Goal: Check status

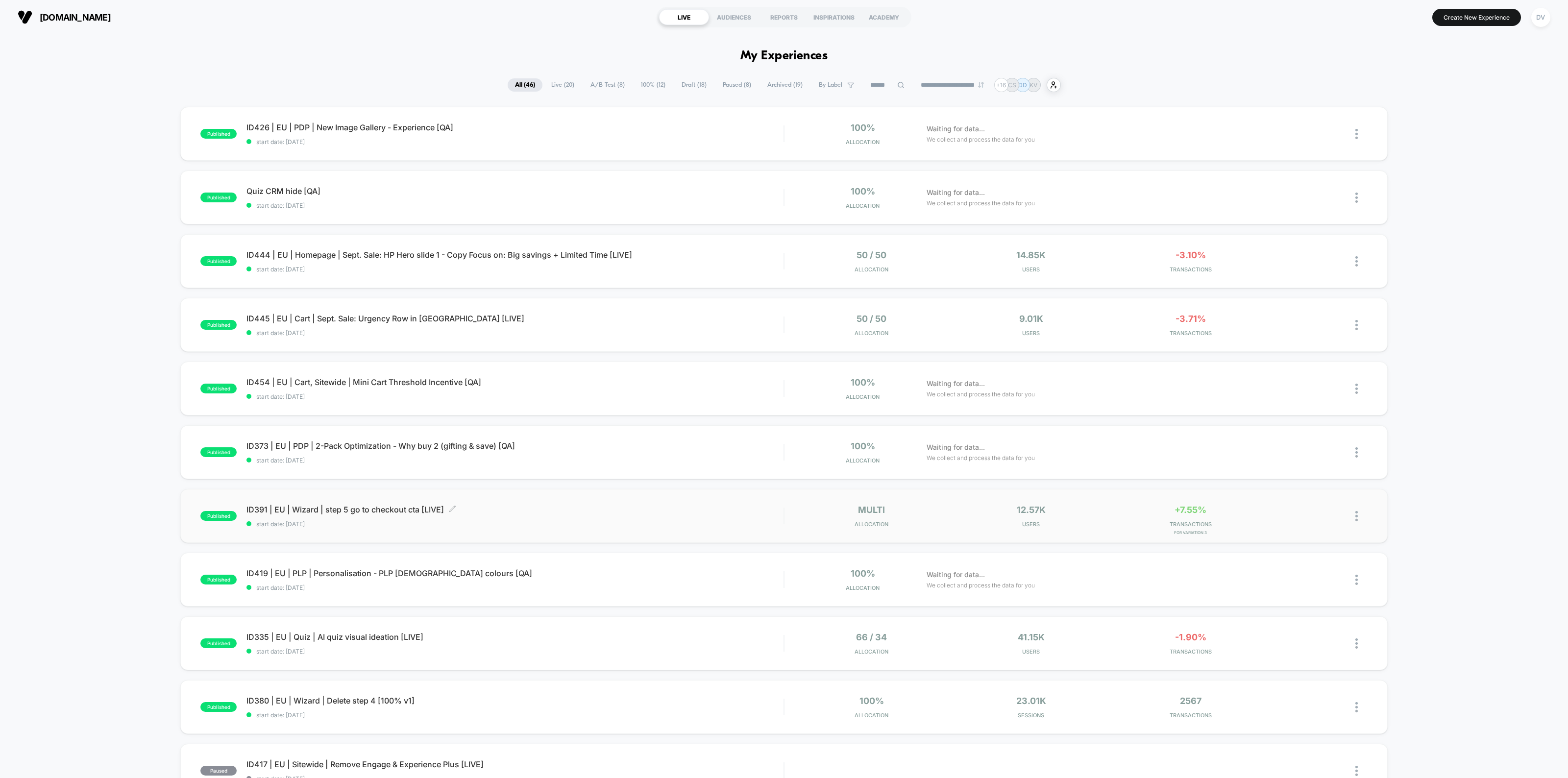
click at [371, 512] on span "ID391 | EU | Wizard | step 5 go to checkout cta [LIVE] Click to edit experience…" at bounding box center [515, 510] width 537 height 10
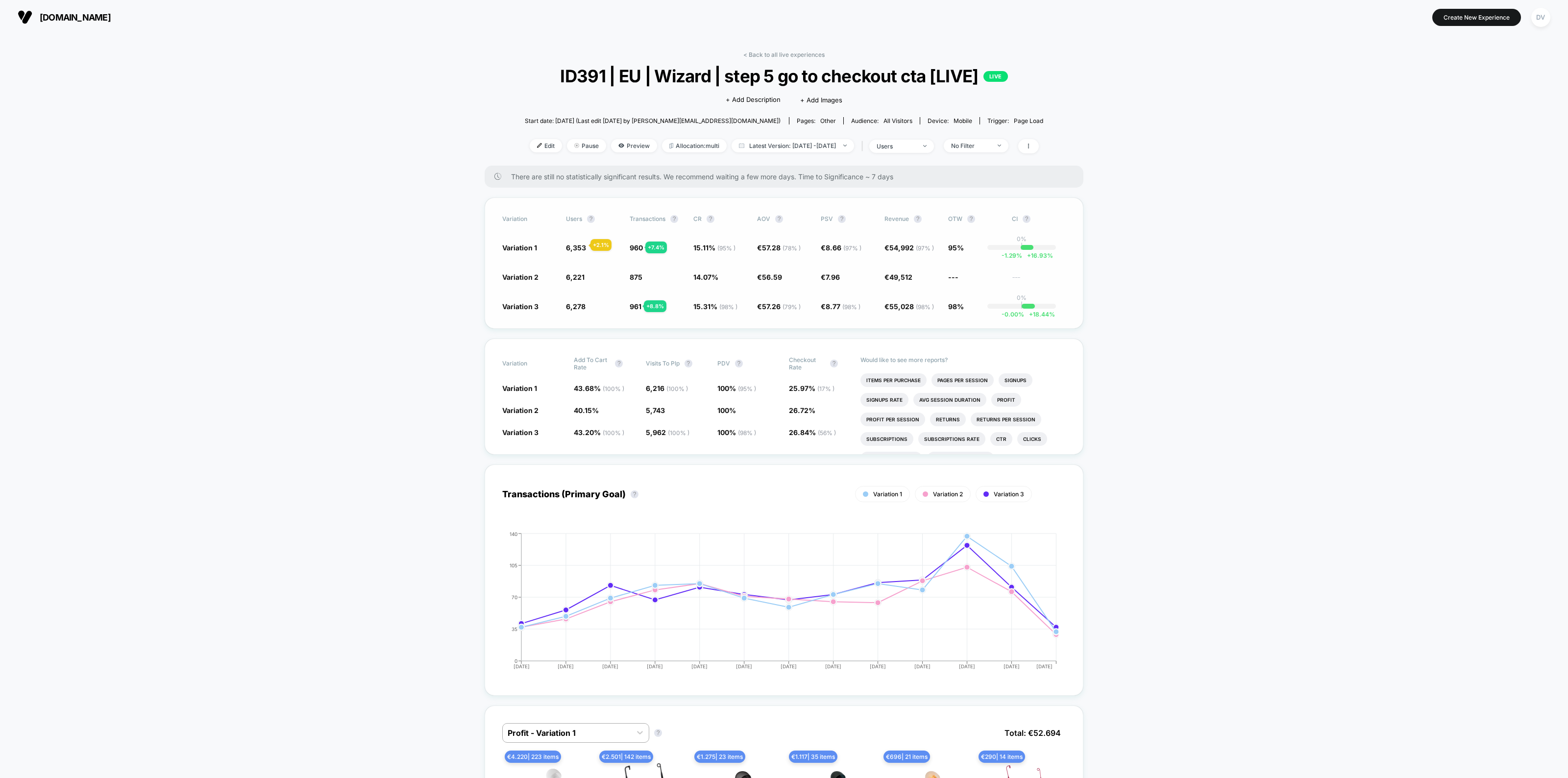
drag, startPoint x: 586, startPoint y: 235, endPoint x: 573, endPoint y: 247, distance: 17.7
click at [575, 247] on div "Variation users ? Transactions ? CR ? AOV ? PSV ? Revenue ? OTW ? CI ? Variatio…" at bounding box center [784, 263] width 599 height 131
click at [573, 247] on span "6,353" at bounding box center [576, 247] width 20 height 9
click at [573, 247] on span "6,353" at bounding box center [576, 247] width 20 height 9
click at [574, 246] on span "6,353" at bounding box center [576, 247] width 20 height 9
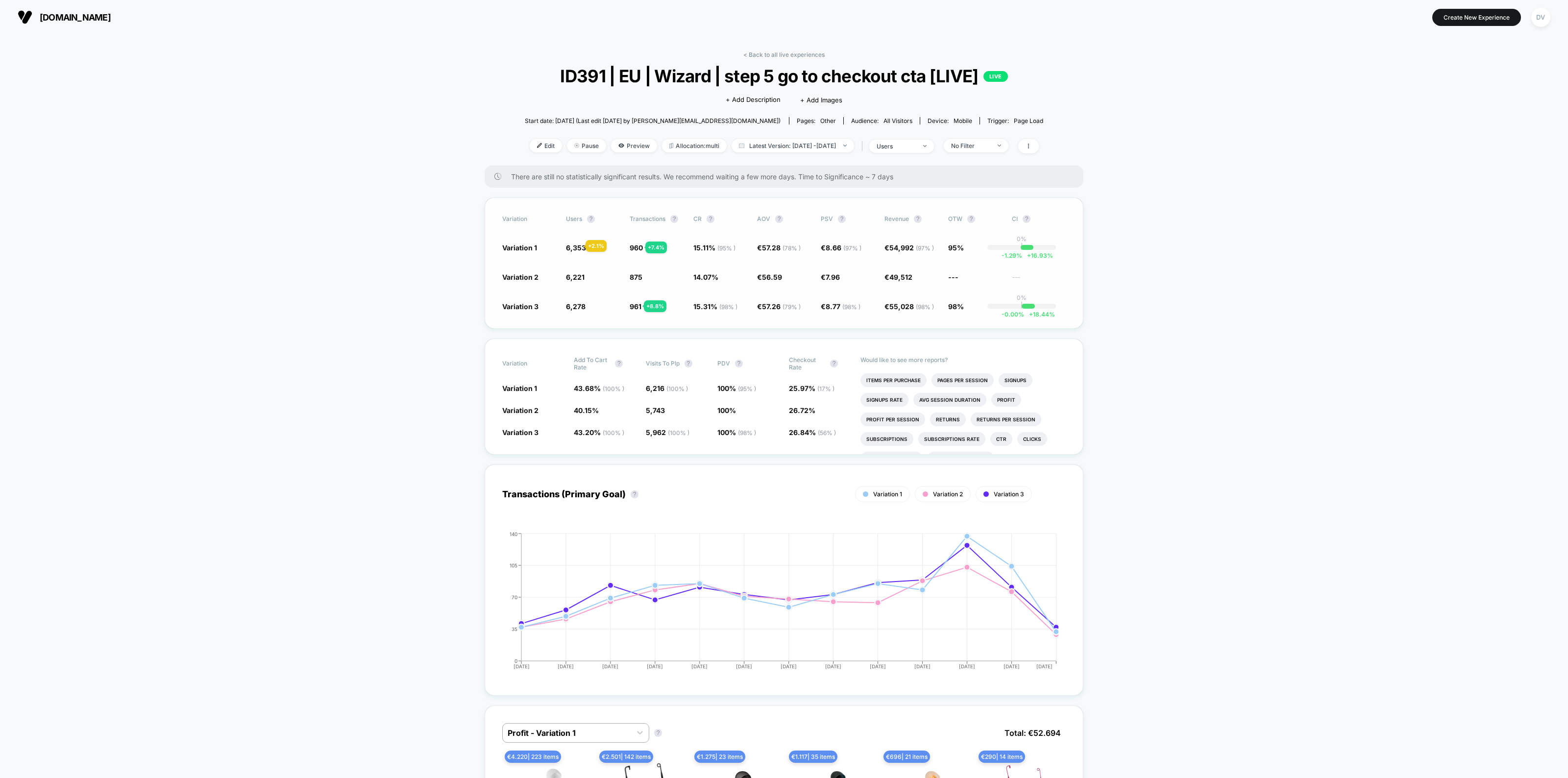
click at [574, 246] on span "6,353" at bounding box center [576, 247] width 20 height 9
drag, startPoint x: 567, startPoint y: 245, endPoint x: 591, endPoint y: 245, distance: 24.0
click at [591, 245] on span "6,353 + 2.1 %" at bounding box center [593, 247] width 54 height 10
